Goal: Transaction & Acquisition: Purchase product/service

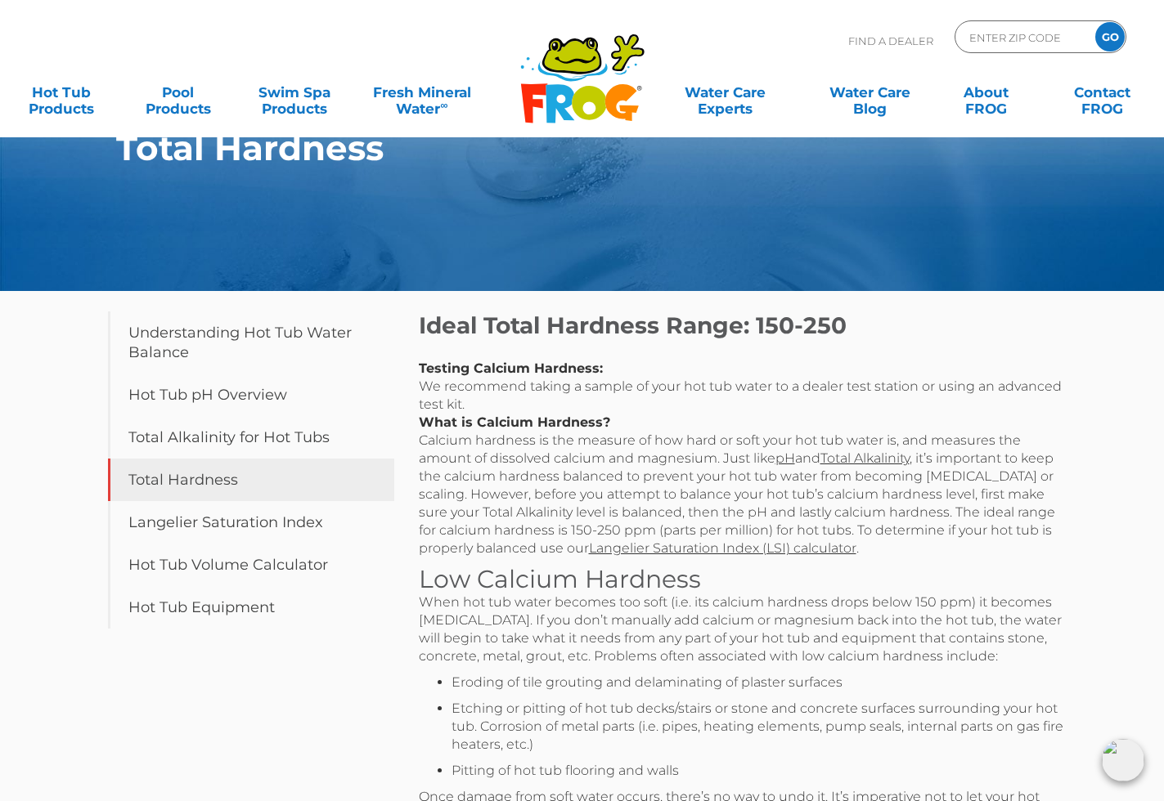
scroll to position [7, 0]
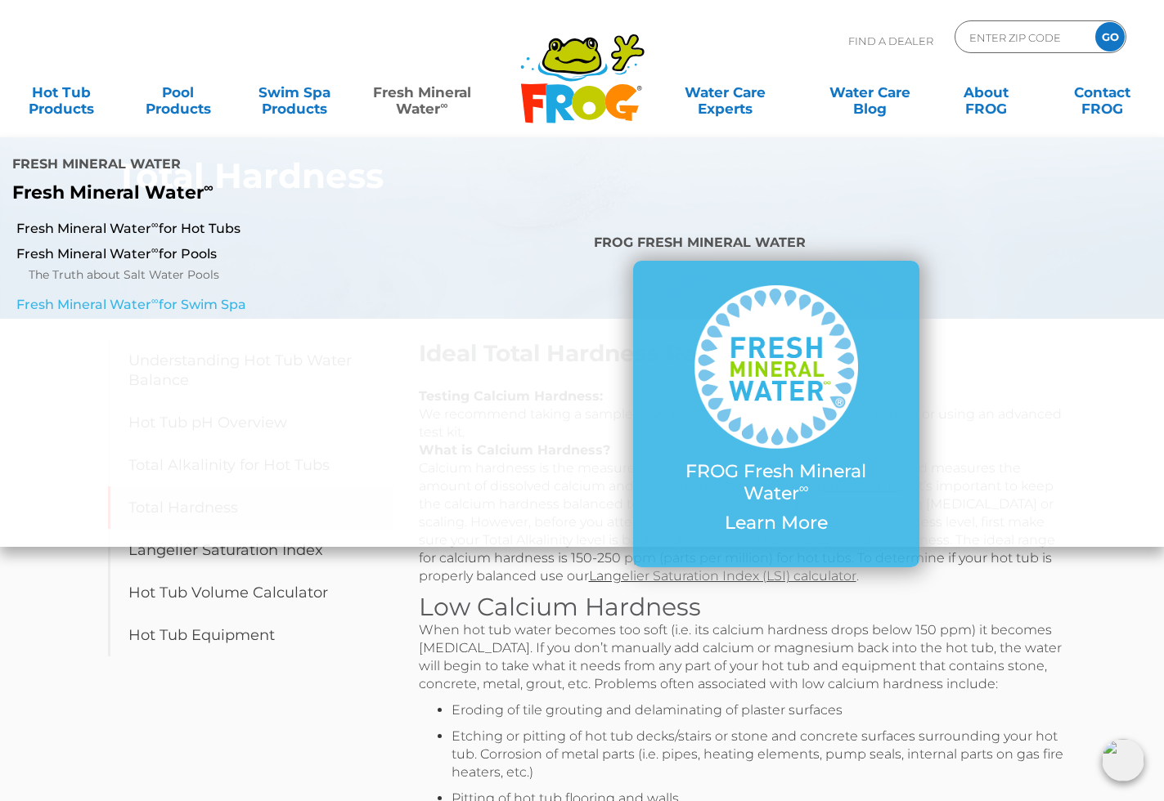
click at [222, 304] on link "Fresh Mineral Water ∞ for Swim Spa" at bounding box center [201, 305] width 371 height 18
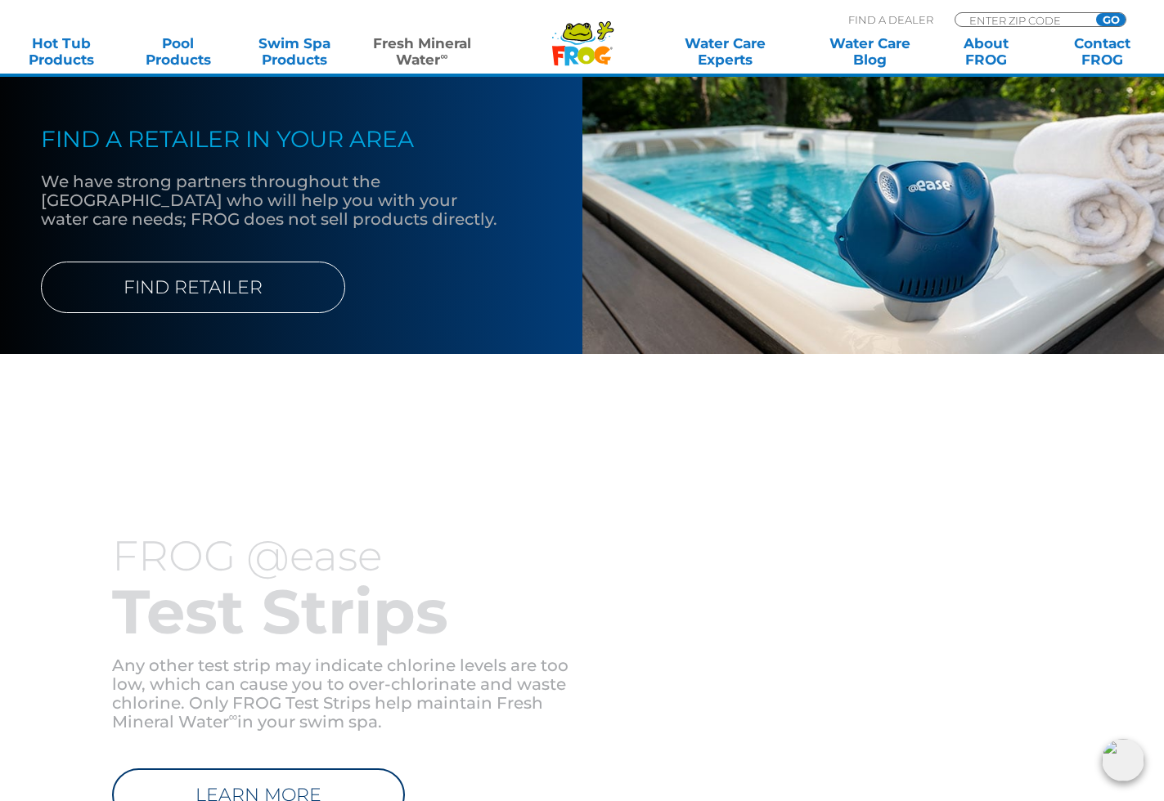
scroll to position [2122, 0]
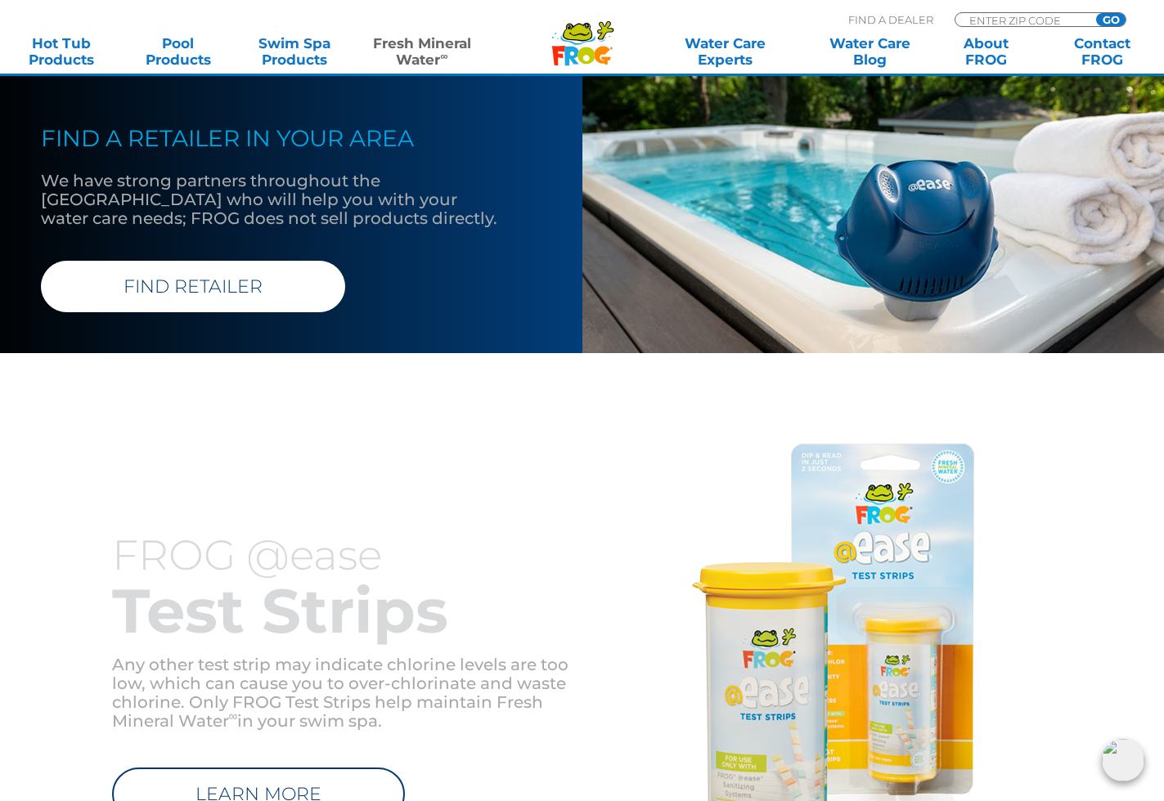
click at [177, 312] on link "FIND RETAILER" at bounding box center [193, 287] width 304 height 52
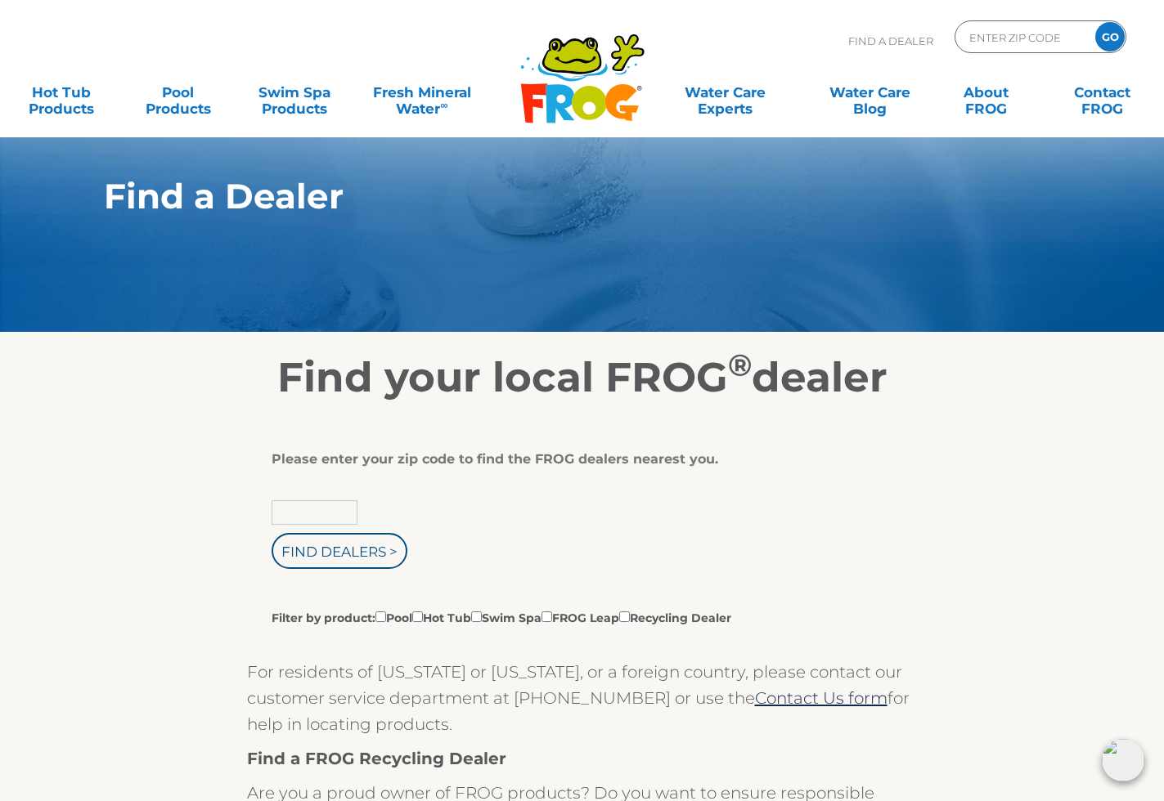
click at [294, 511] on input "text" at bounding box center [314, 512] width 86 height 25
type input "29585"
click at [339, 554] on input "Find Dealers >" at bounding box center [339, 551] width 136 height 36
click at [345, 554] on input "Find Dealers >" at bounding box center [339, 551] width 136 height 36
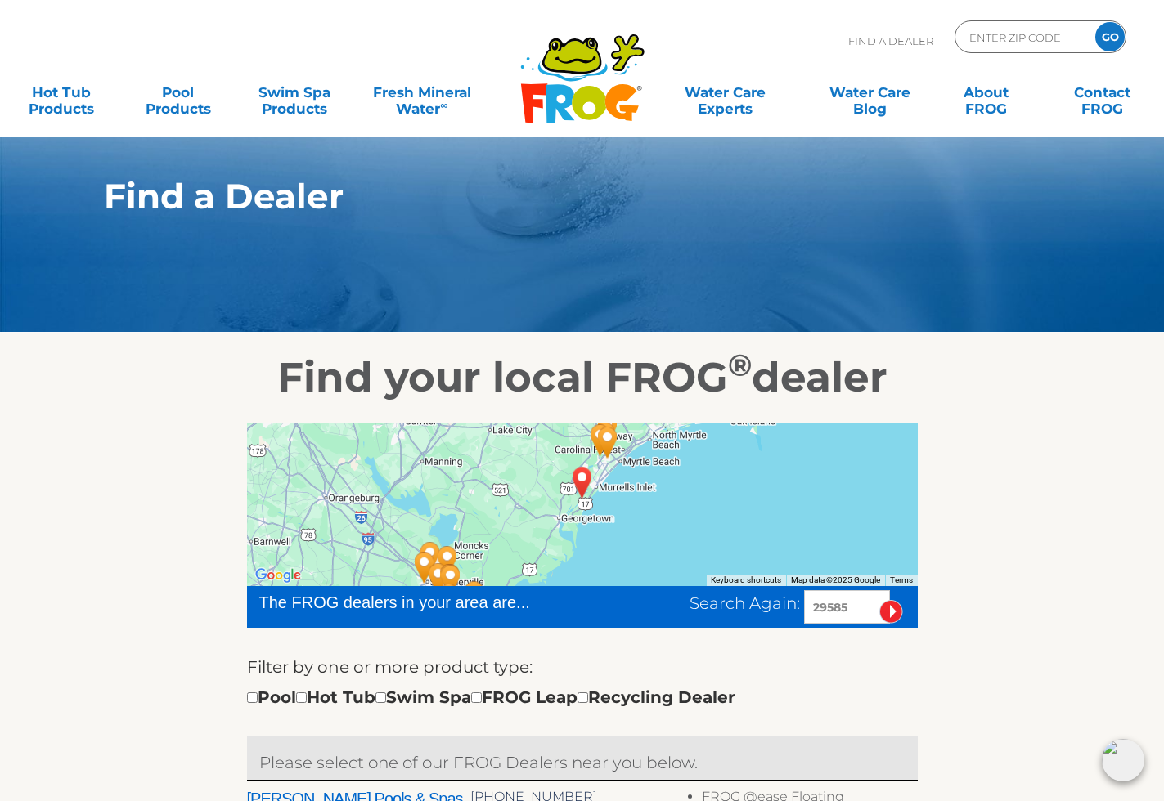
click at [386, 701] on input "checkbox" at bounding box center [380, 698] width 11 height 11
checkbox input "true"
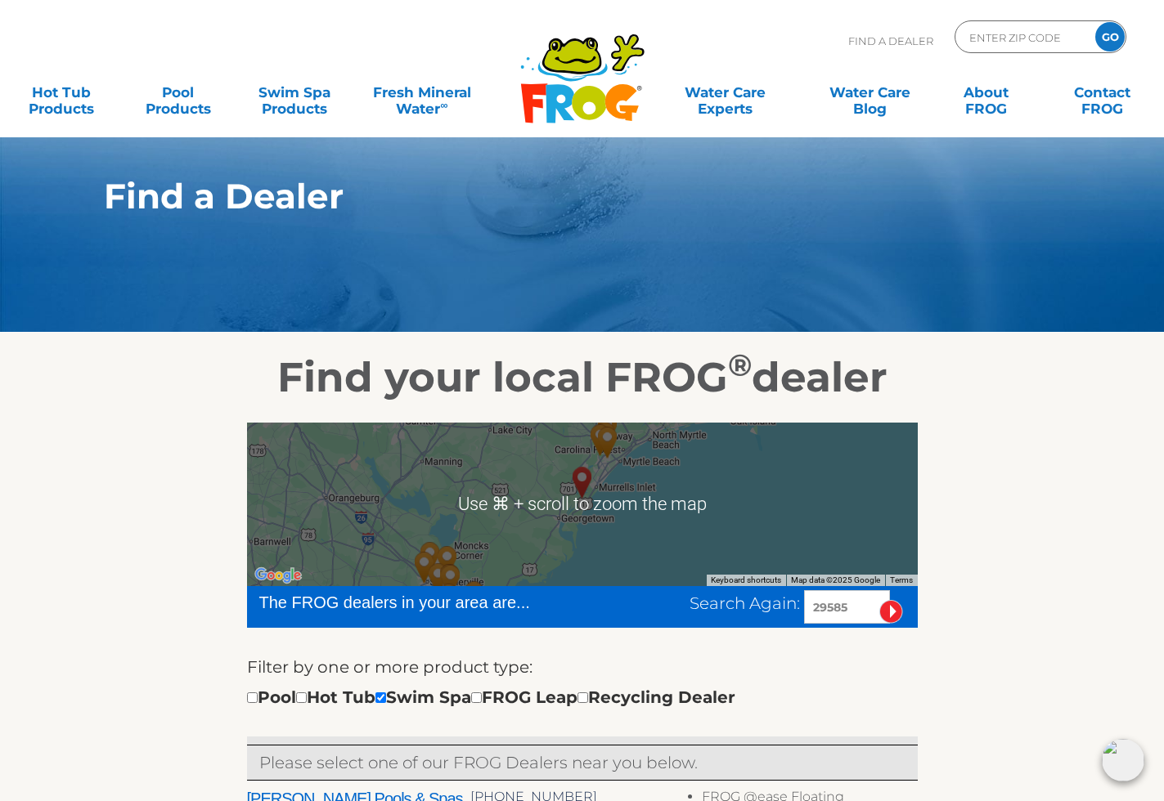
scroll to position [231, 0]
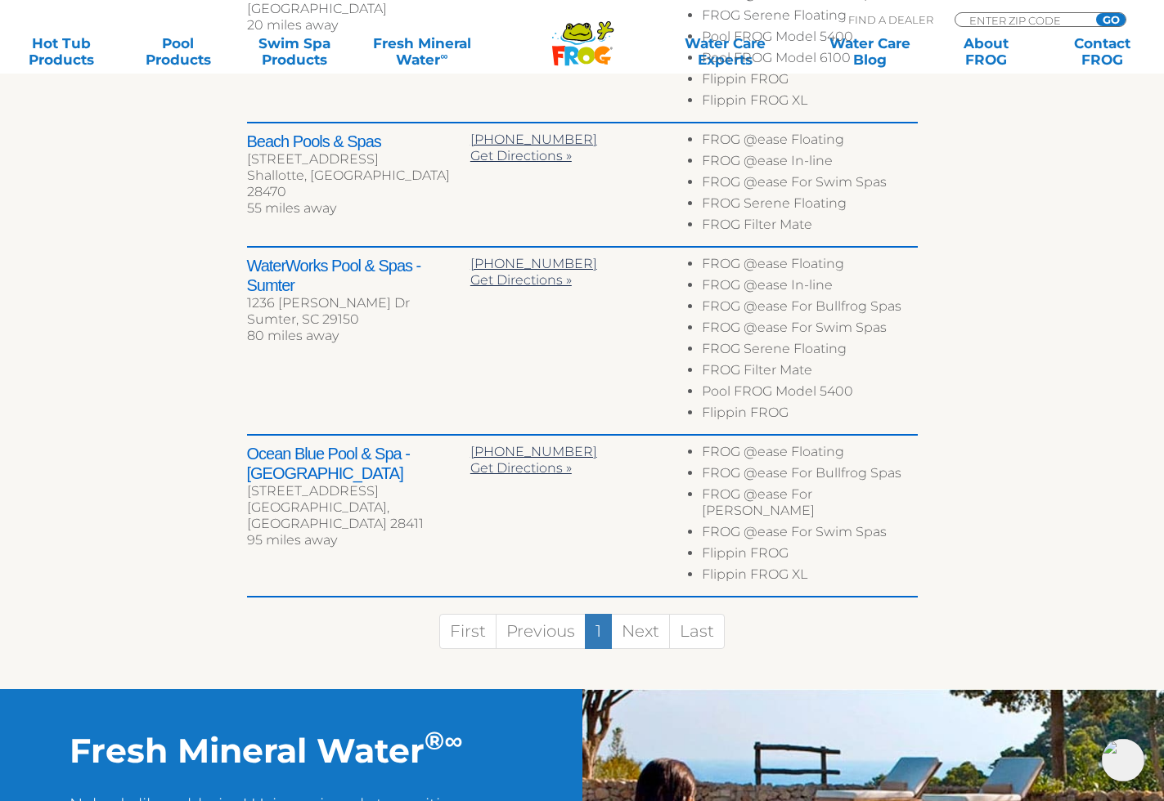
scroll to position [821, 0]
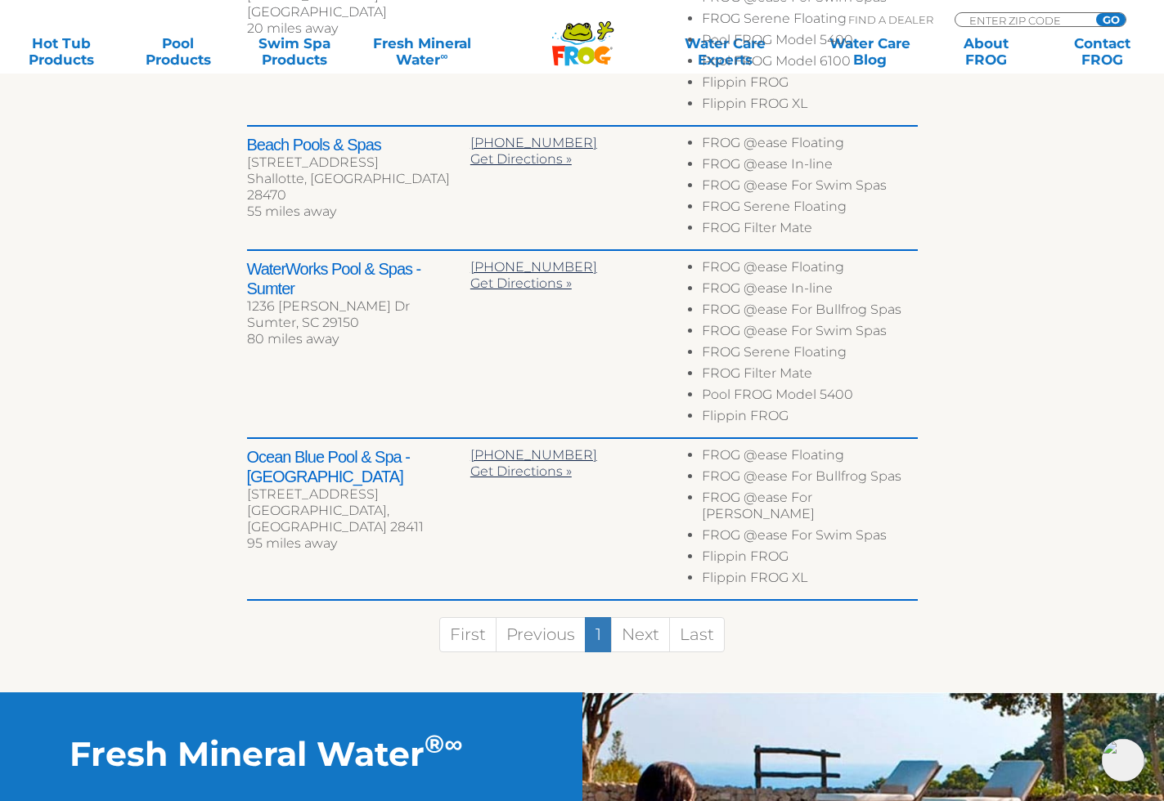
click at [639, 617] on link "Next" at bounding box center [640, 634] width 59 height 35
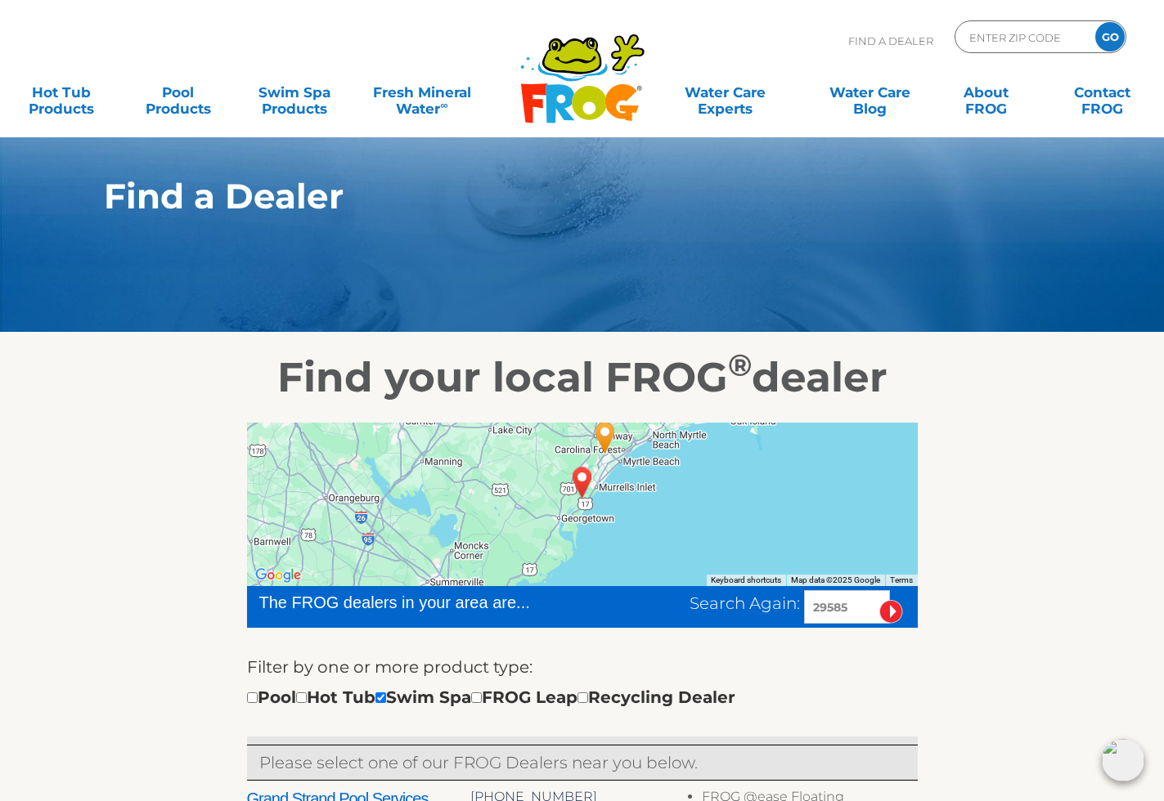
scroll to position [0, 0]
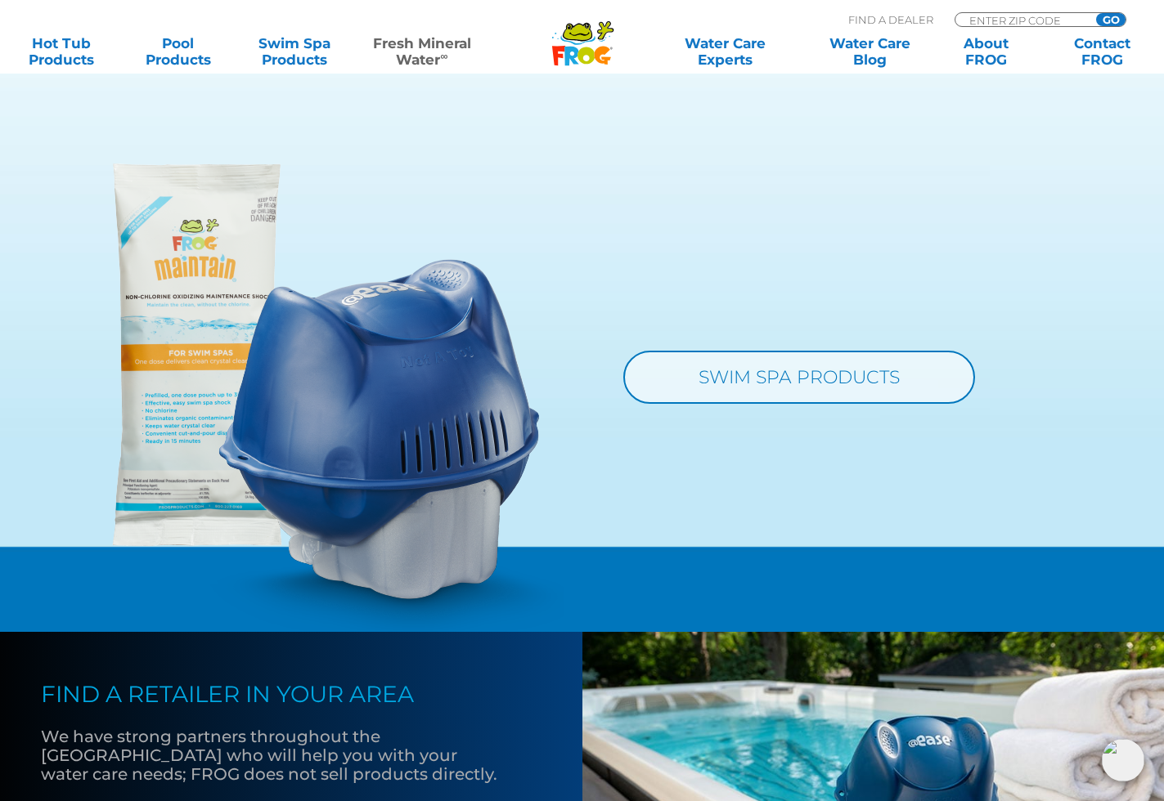
scroll to position [1567, 0]
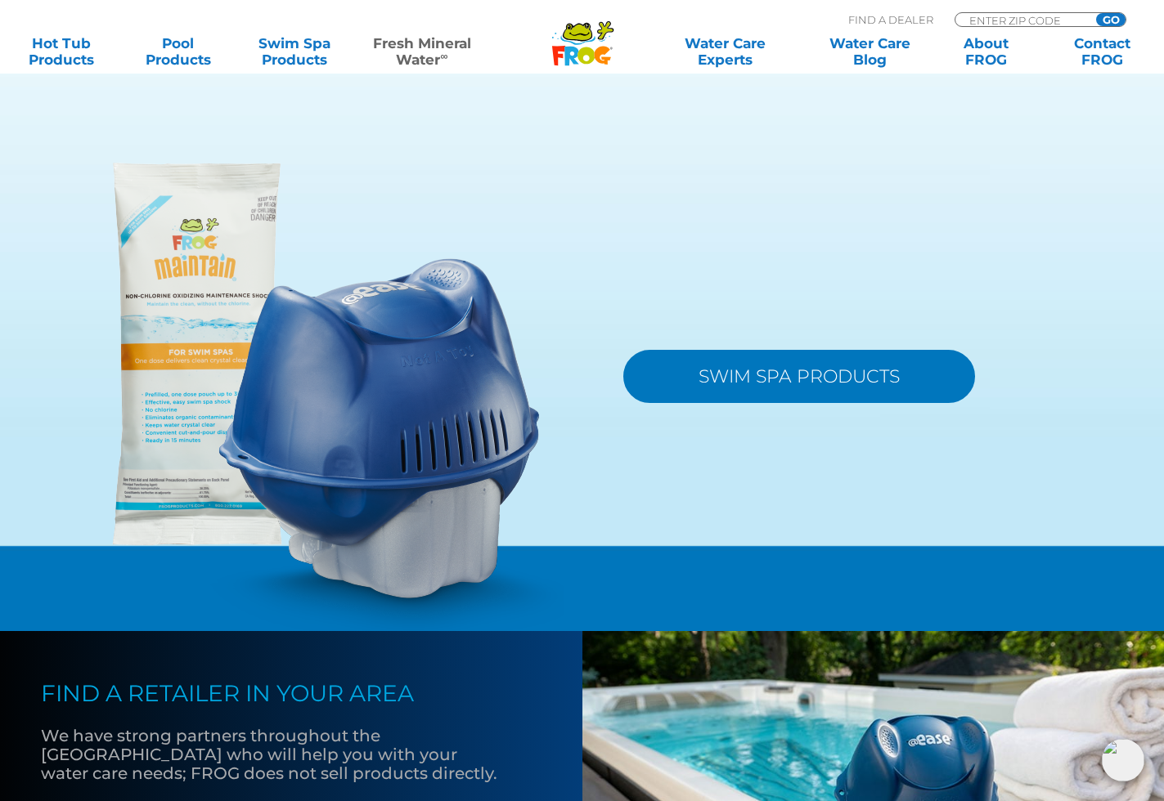
click at [807, 403] on link "SWIM SPA PRODUCTS" at bounding box center [799, 376] width 352 height 53
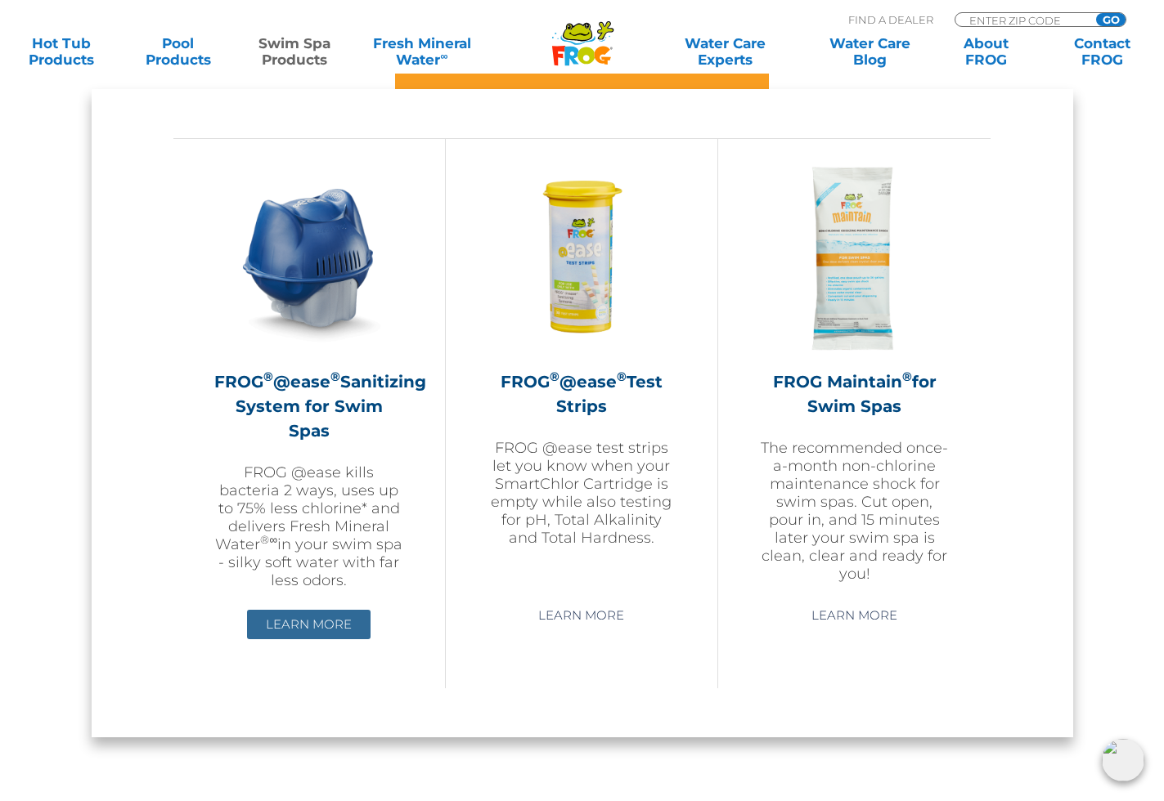
scroll to position [1417, 1]
click at [303, 624] on link "Learn More" at bounding box center [308, 624] width 123 height 29
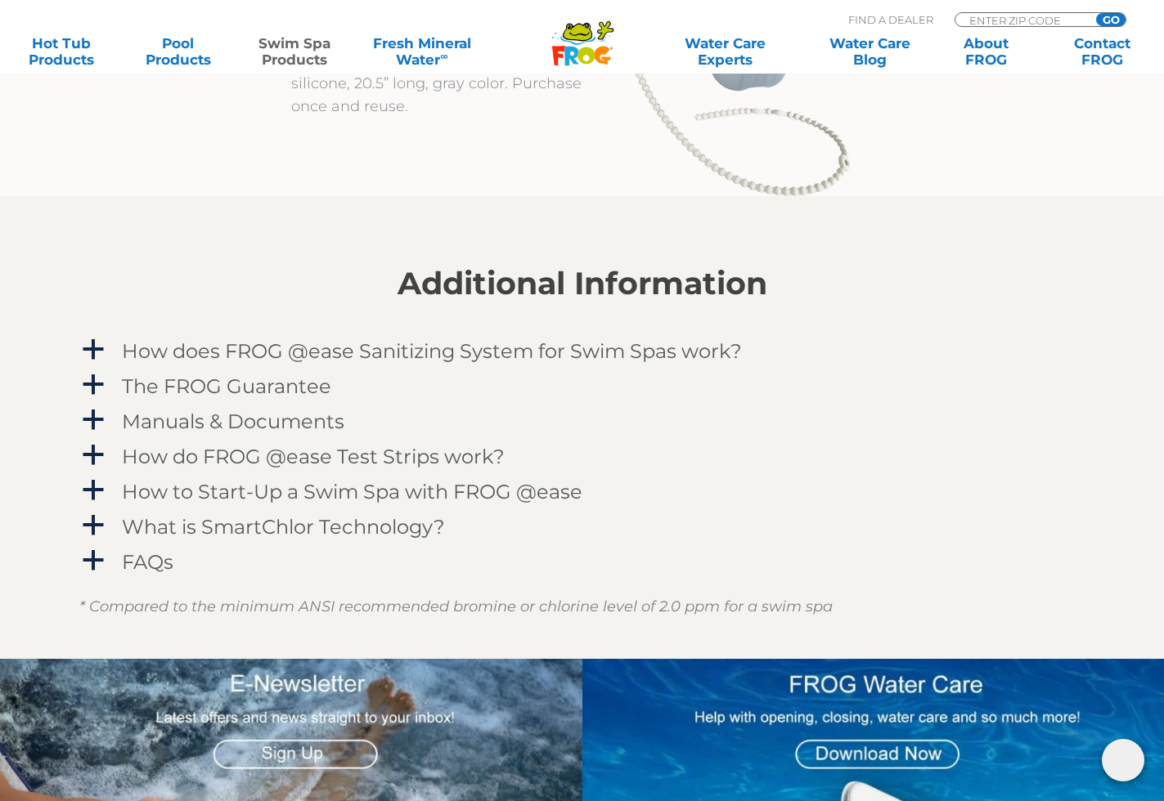
scroll to position [1770, 0]
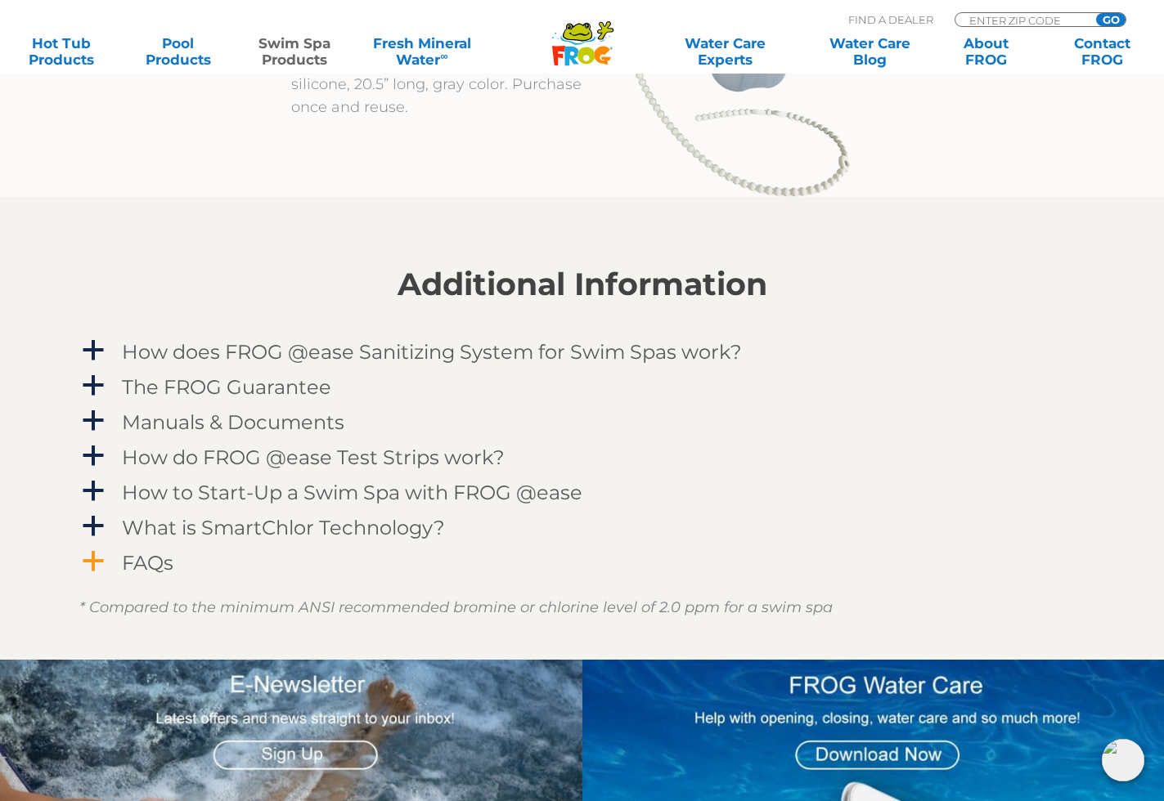
click at [133, 563] on h4 "FAQs" at bounding box center [148, 563] width 52 height 22
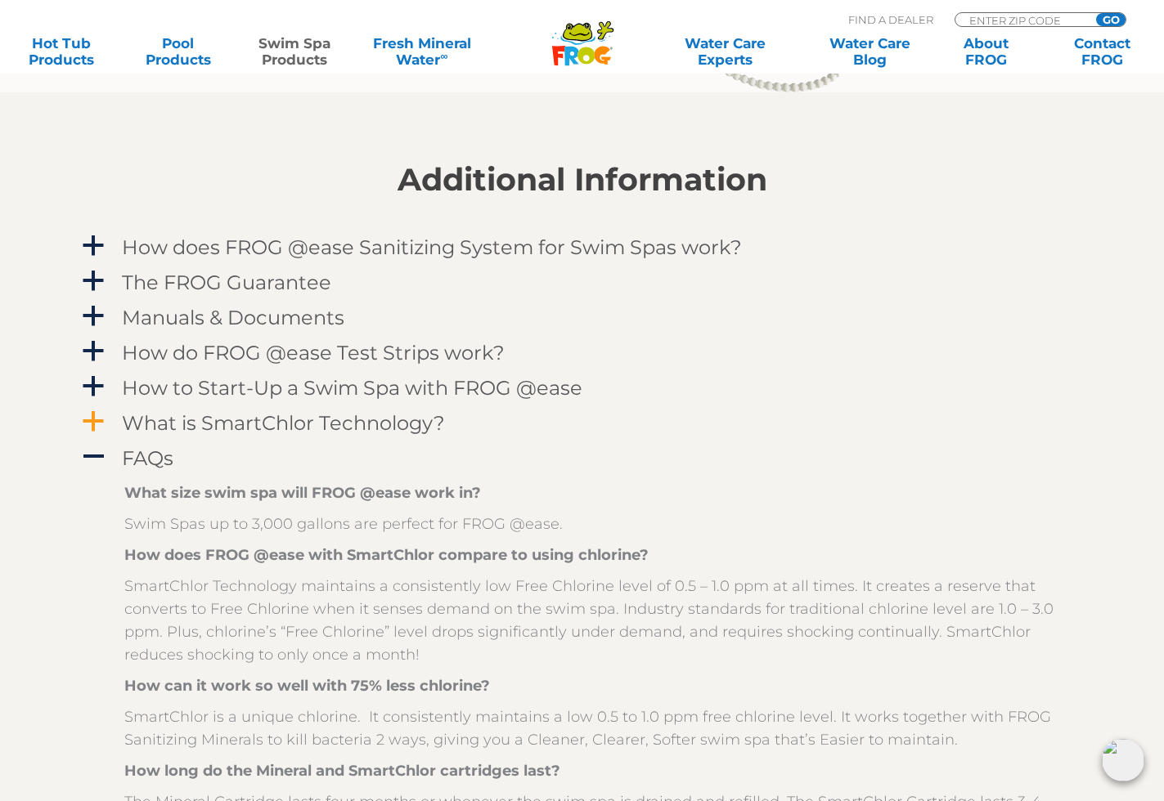
scroll to position [1870, 0]
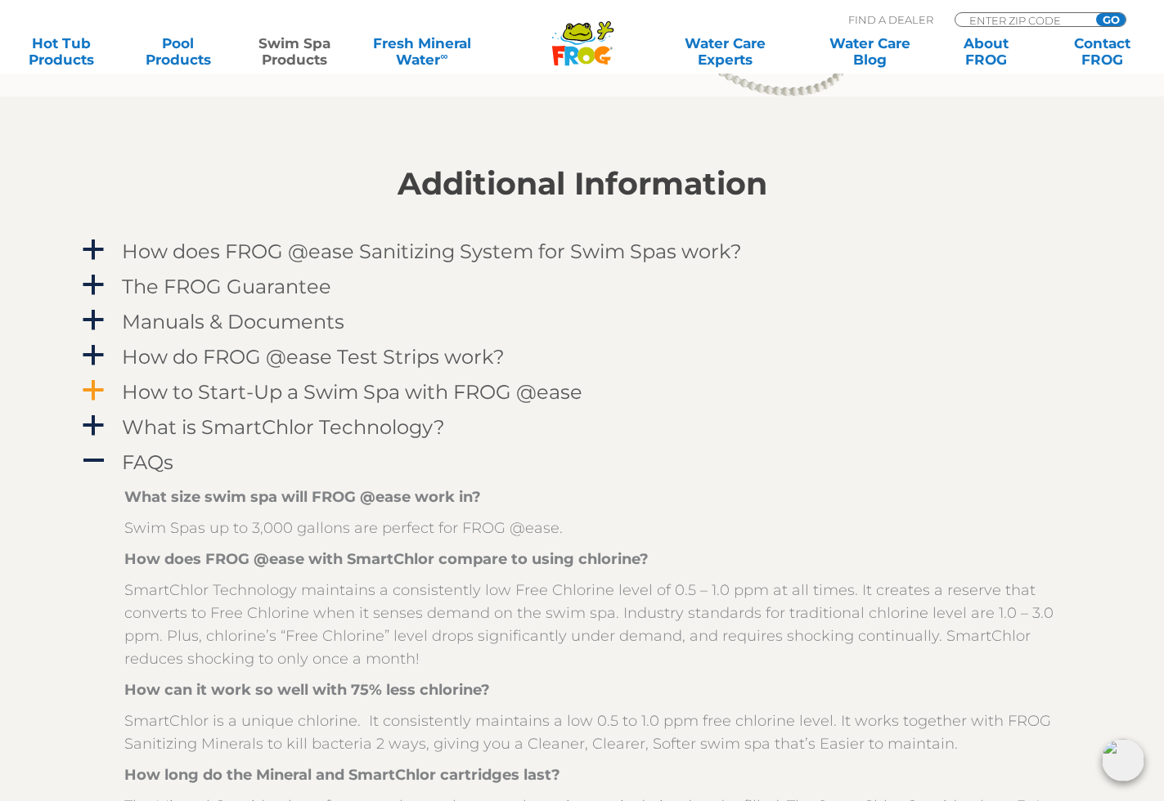
click at [94, 391] on span "a" at bounding box center [93, 391] width 25 height 25
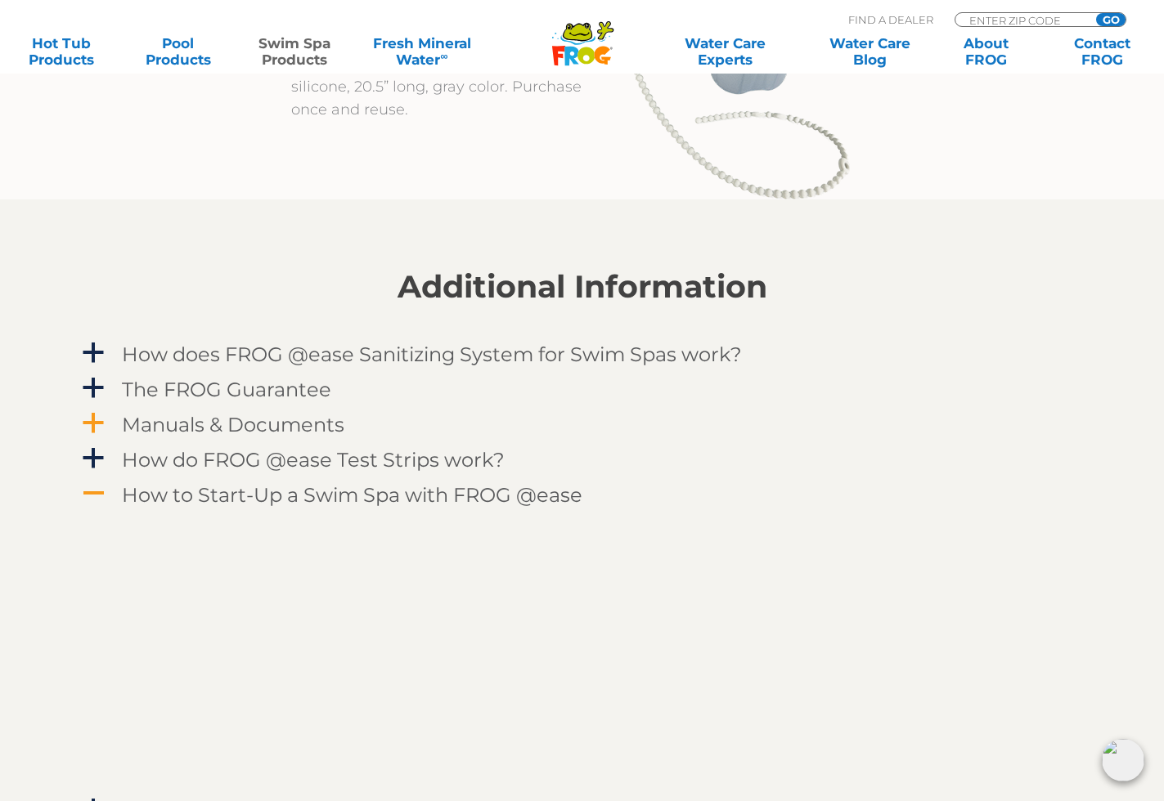
scroll to position [1767, 1]
click at [211, 428] on h4 "Manuals & Documents" at bounding box center [233, 425] width 222 height 22
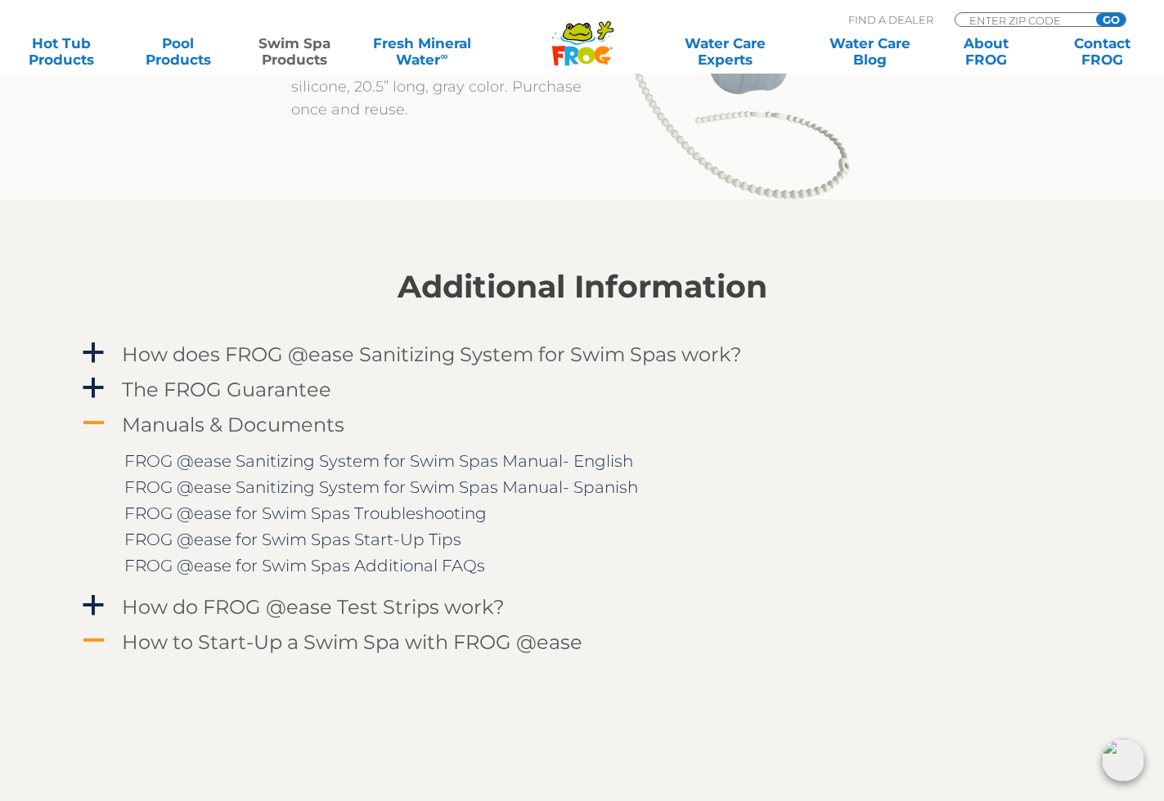
scroll to position [1767, 0]
click at [218, 391] on h4 "The FROG Guarantee" at bounding box center [226, 390] width 209 height 22
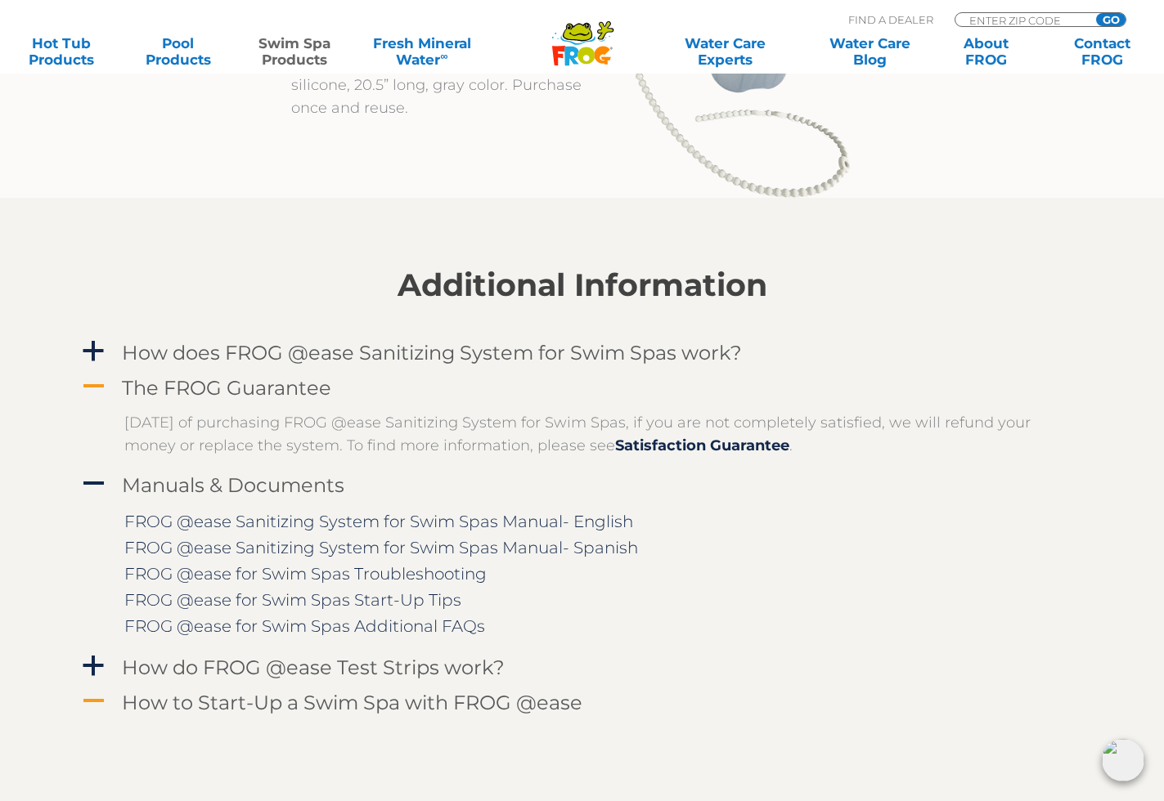
scroll to position [1769, 0]
click at [691, 448] on link "Satisfaction Guarantee" at bounding box center [702, 446] width 174 height 18
